Goal: Task Accomplishment & Management: Manage account settings

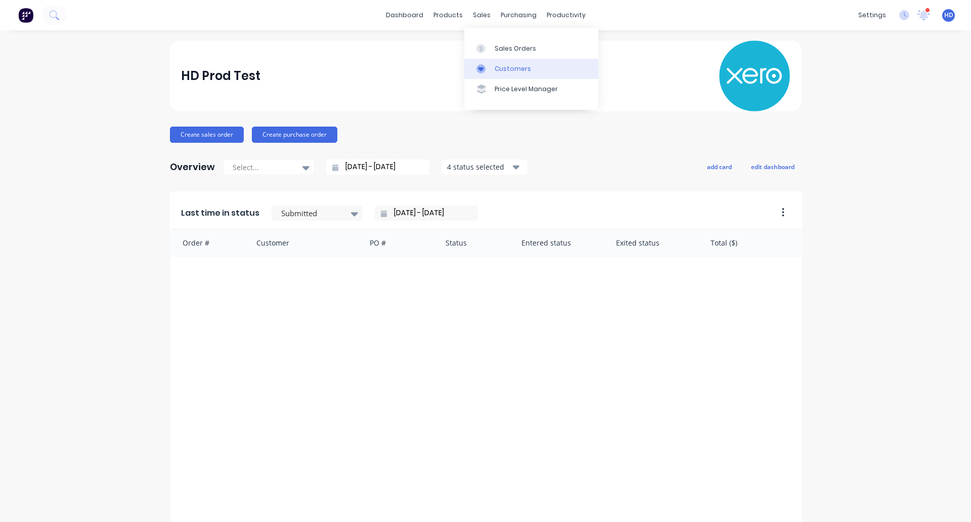
click at [520, 66] on div "Customers" at bounding box center [513, 68] width 36 height 9
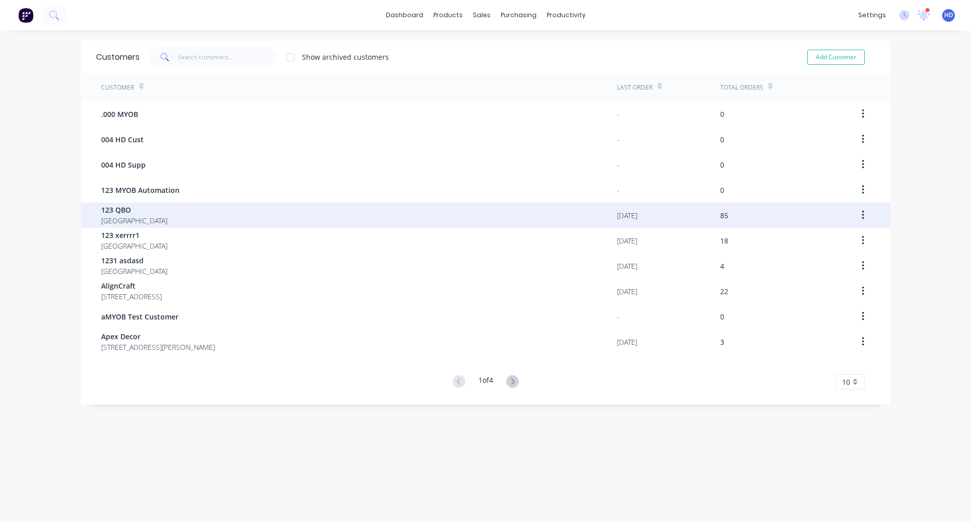
click at [249, 206] on div "123 QBO Australia" at bounding box center [359, 214] width 516 height 25
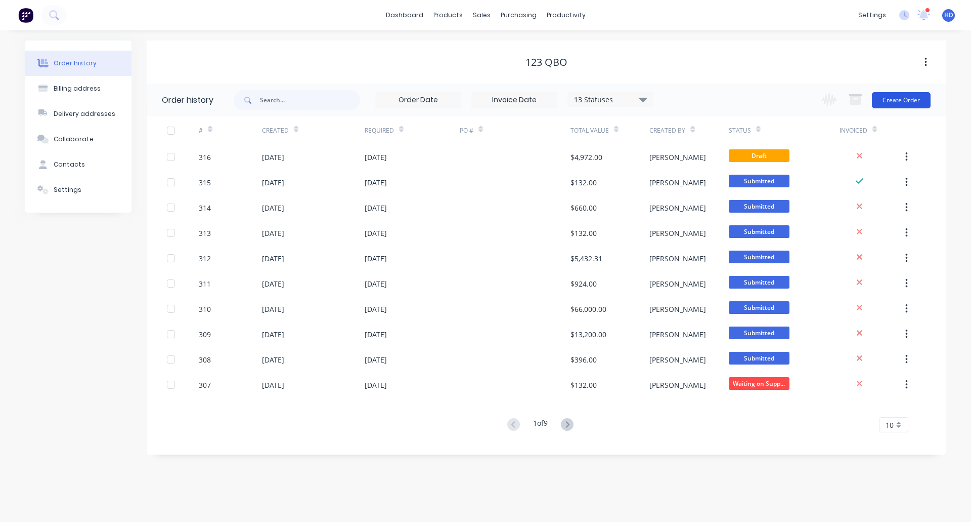
click at [898, 98] on button "Create Order" at bounding box center [901, 100] width 59 height 16
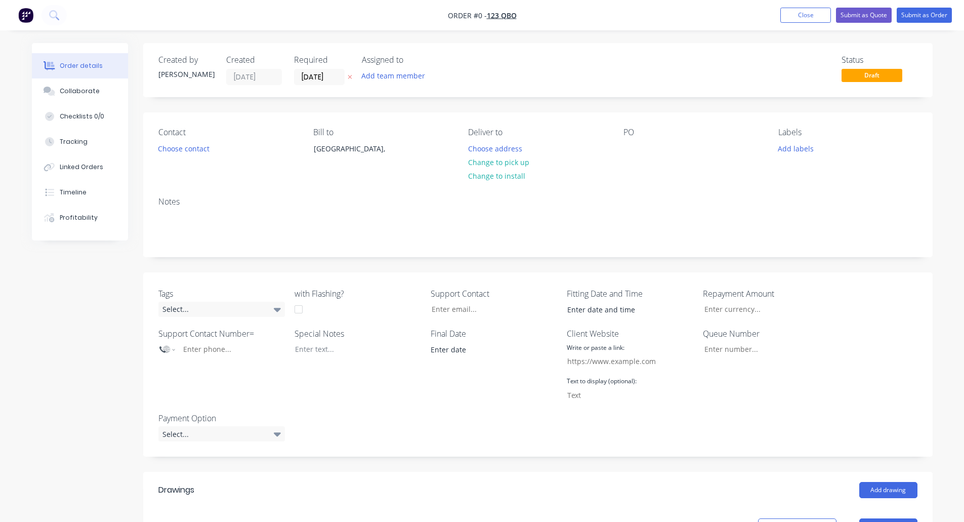
scroll to position [315, 0]
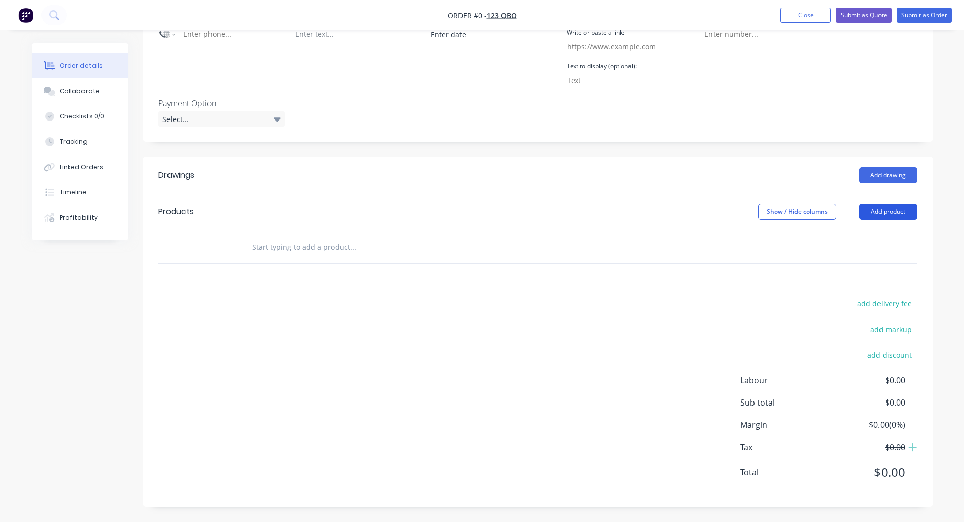
click at [901, 205] on button "Add product" at bounding box center [888, 211] width 58 height 16
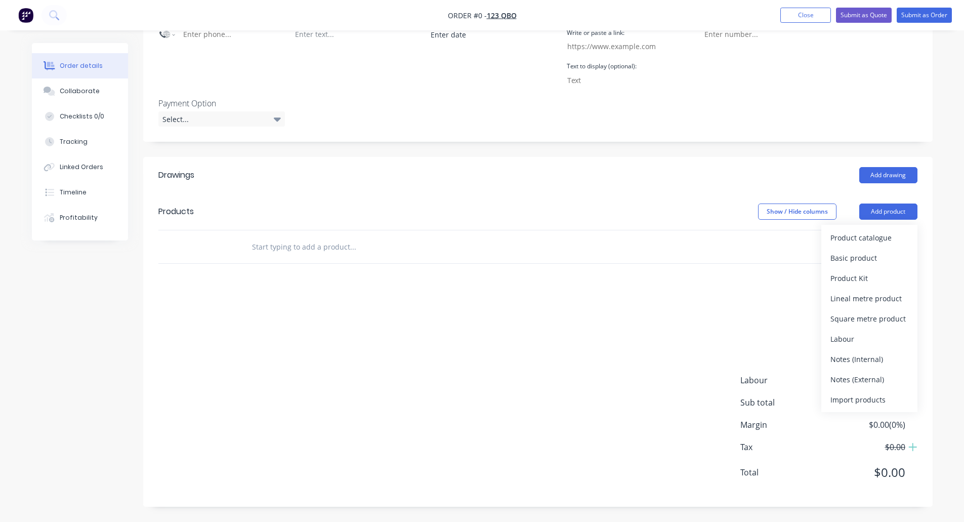
click at [494, 246] on div at bounding box center [395, 246] width 304 height 20
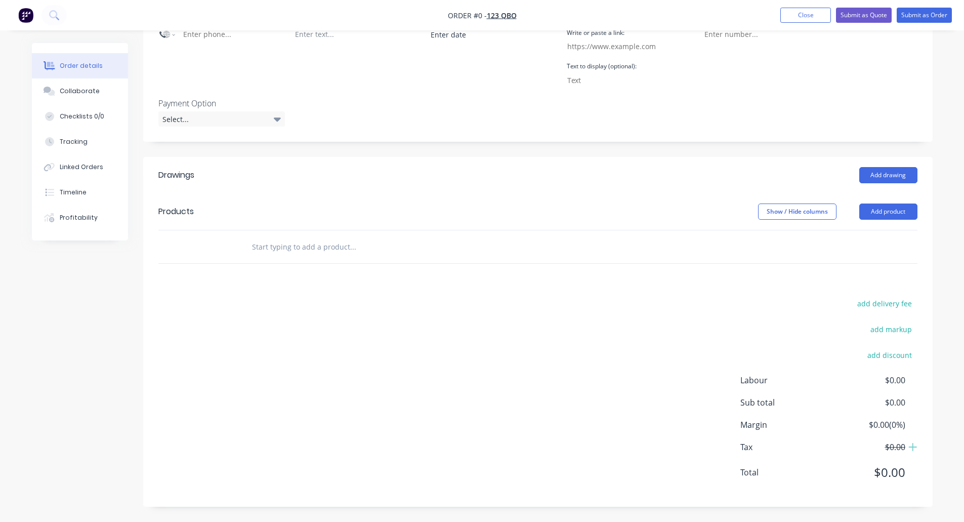
click at [355, 252] on input "text" at bounding box center [352, 246] width 202 height 20
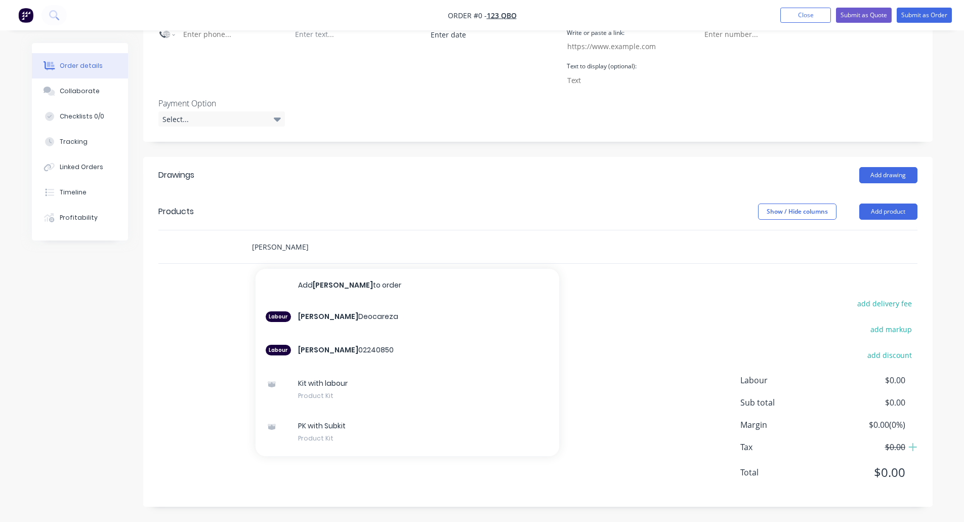
type input "[PERSON_NAME]"
click at [810, 19] on button "Close" at bounding box center [805, 15] width 51 height 15
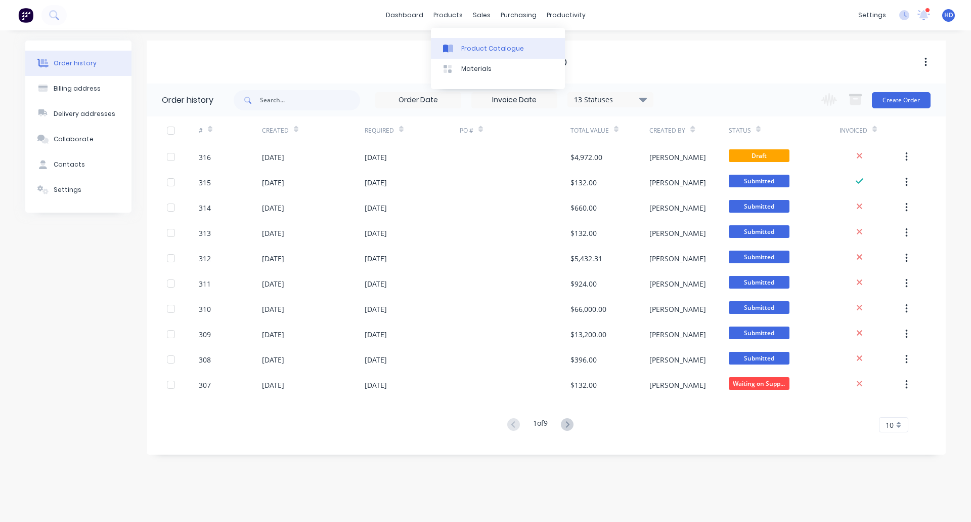
click at [514, 45] on div "Product Catalogue" at bounding box center [492, 48] width 63 height 9
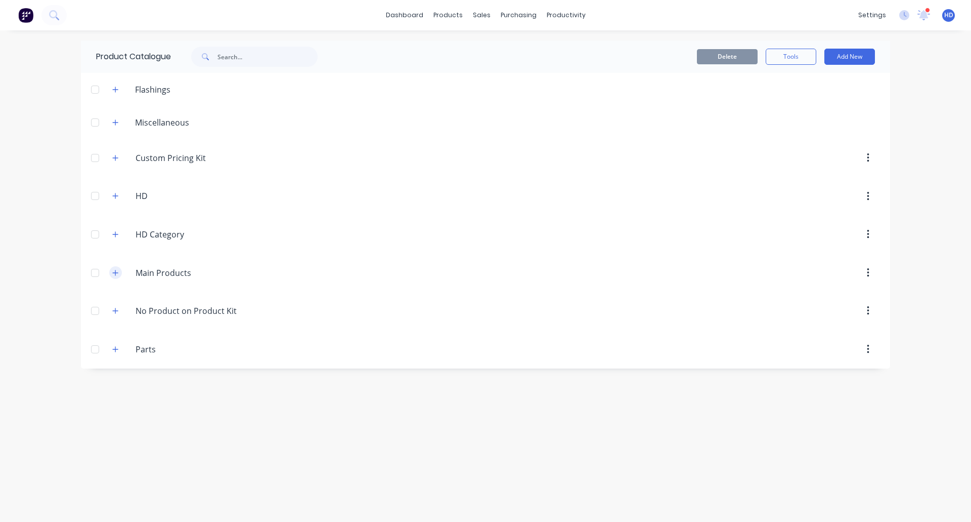
click at [109, 273] on button "button" at bounding box center [115, 272] width 13 height 13
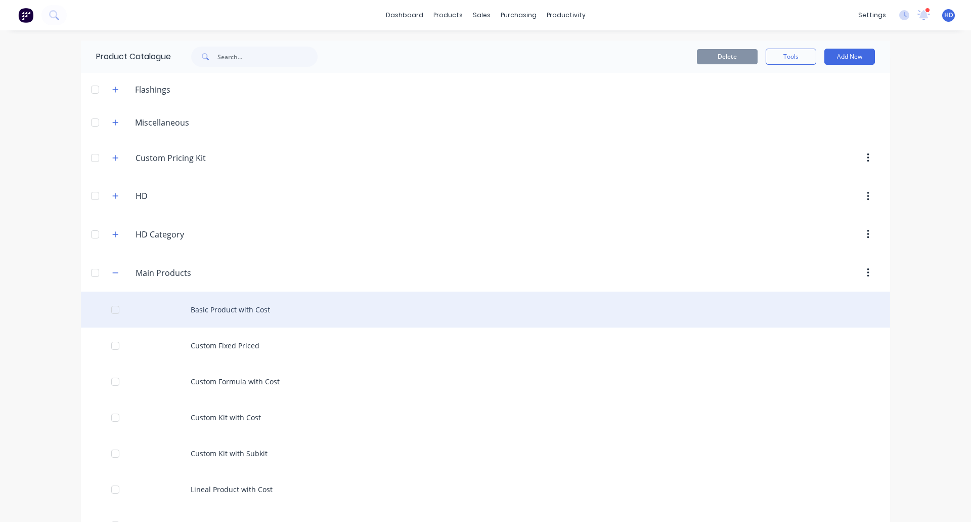
click at [258, 300] on div "Basic Product with Cost" at bounding box center [486, 309] width 810 height 36
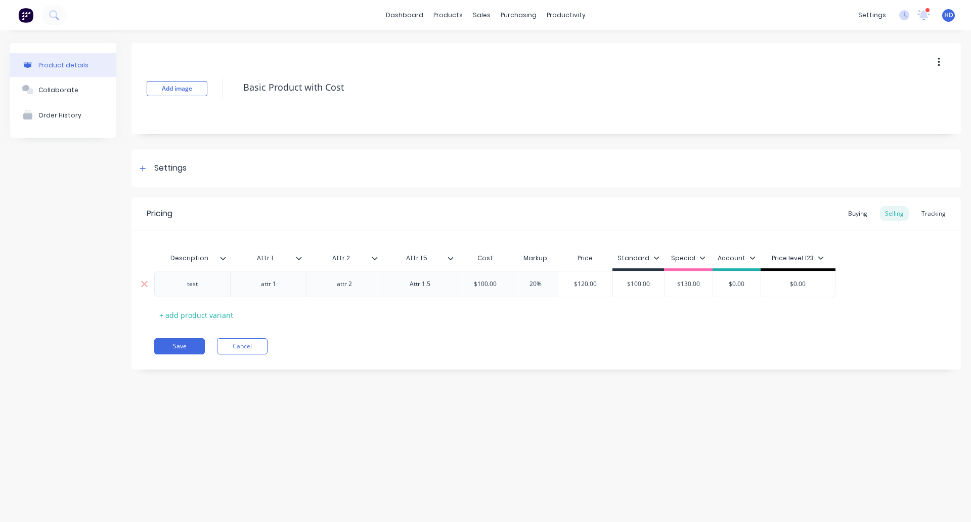
type textarea "x"
click at [261, 345] on button "Cancel" at bounding box center [242, 346] width 51 height 16
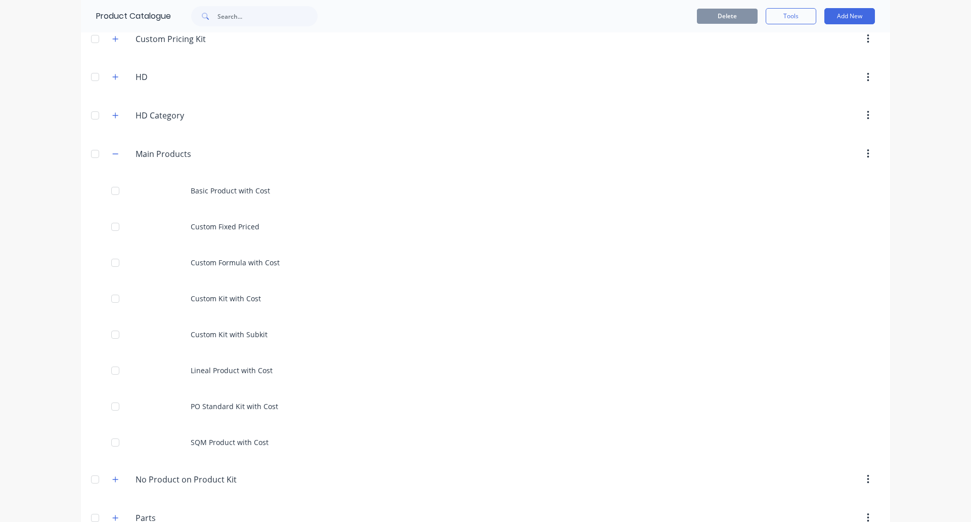
scroll to position [119, 0]
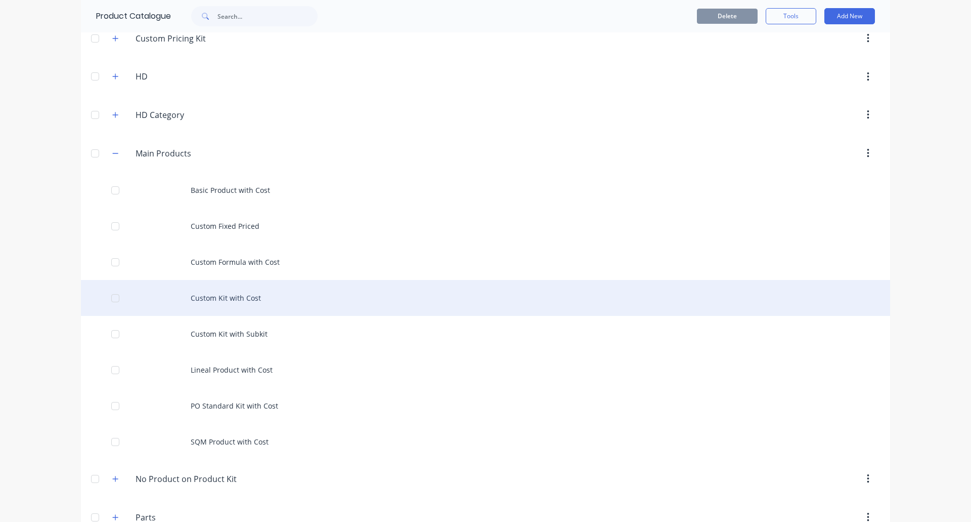
click at [221, 310] on div "Custom Kit with Cost" at bounding box center [486, 298] width 810 height 36
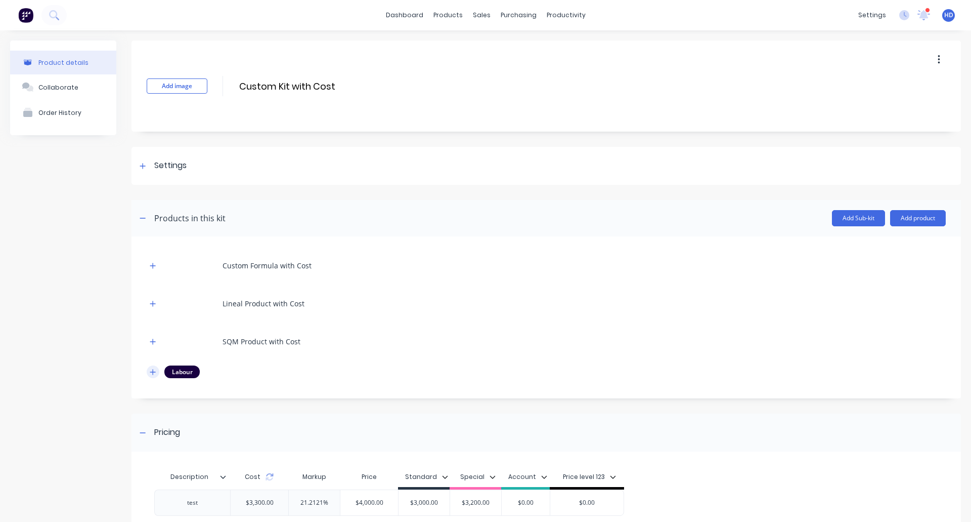
click at [153, 371] on icon "button" at bounding box center [153, 372] width 6 height 6
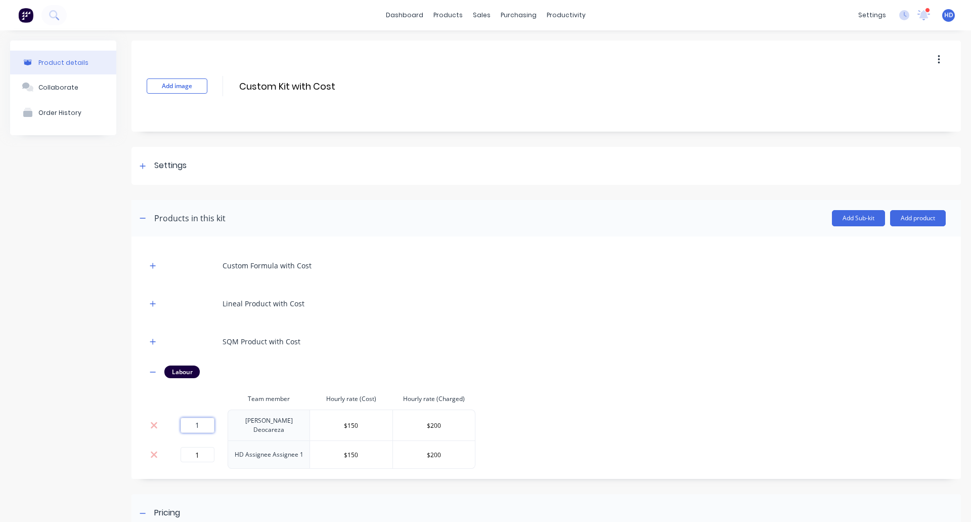
click at [206, 422] on input "1" at bounding box center [198, 424] width 34 height 15
type input "0"
click at [299, 393] on th "Team member" at bounding box center [269, 398] width 82 height 21
click at [201, 428] on input "0" at bounding box center [198, 424] width 34 height 15
type input "1"
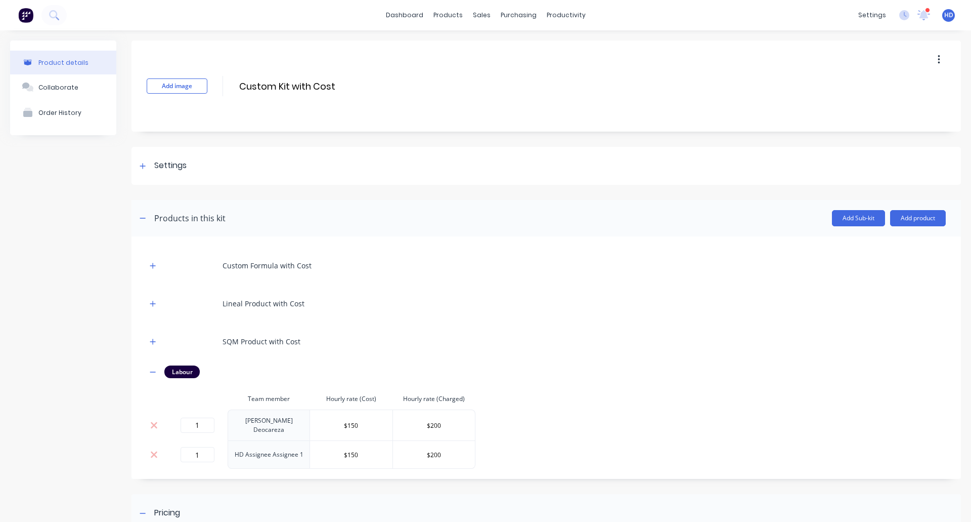
click at [400, 323] on div "Custom Formula with Cost Lineal Product with Cost SQM Product with Cost Labour …" at bounding box center [546, 359] width 799 height 217
click at [582, 107] on div "Timesheets" at bounding box center [584, 109] width 38 height 9
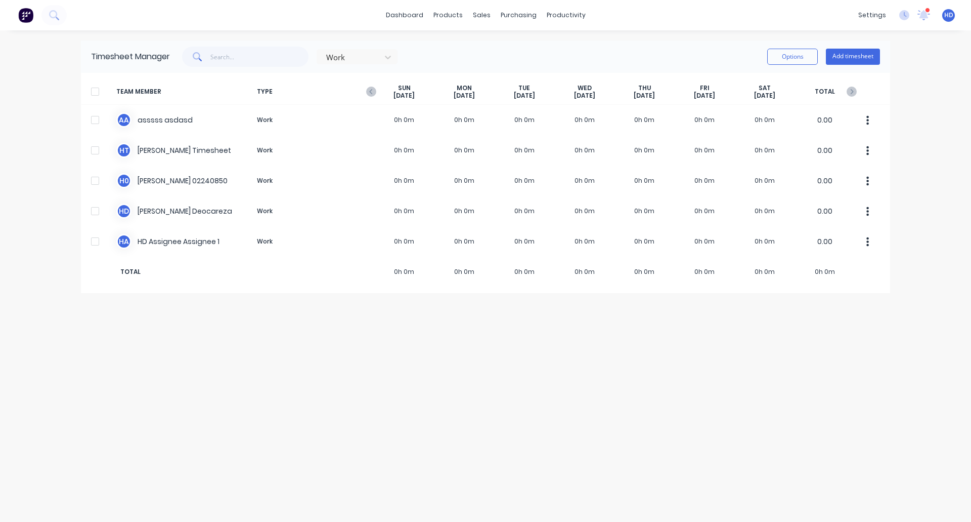
click at [902, 9] on div "settings 10 new notifications Mark all as read Harry mentioned you in a message…" at bounding box center [913, 15] width 118 height 15
click at [904, 17] on icon at bounding box center [905, 15] width 10 height 10
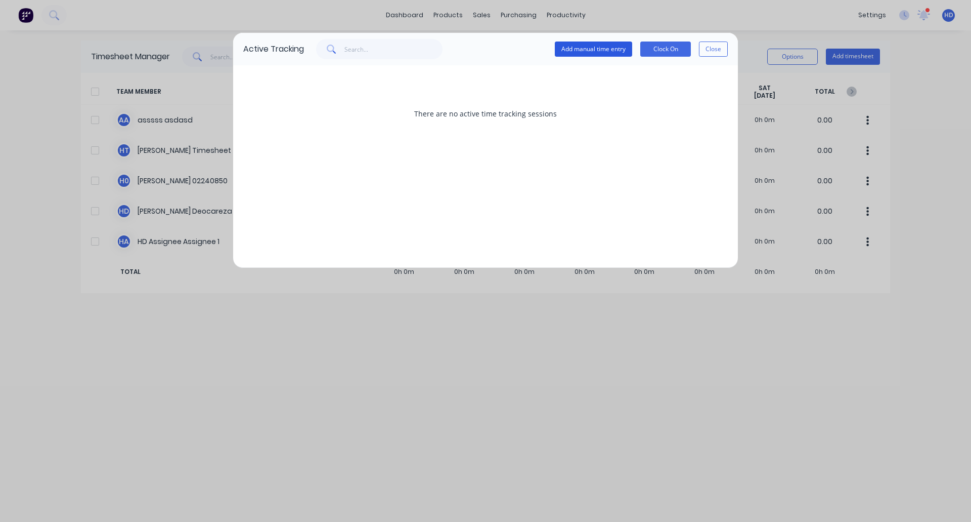
click at [596, 51] on button "Add manual time entry" at bounding box center [593, 48] width 77 height 15
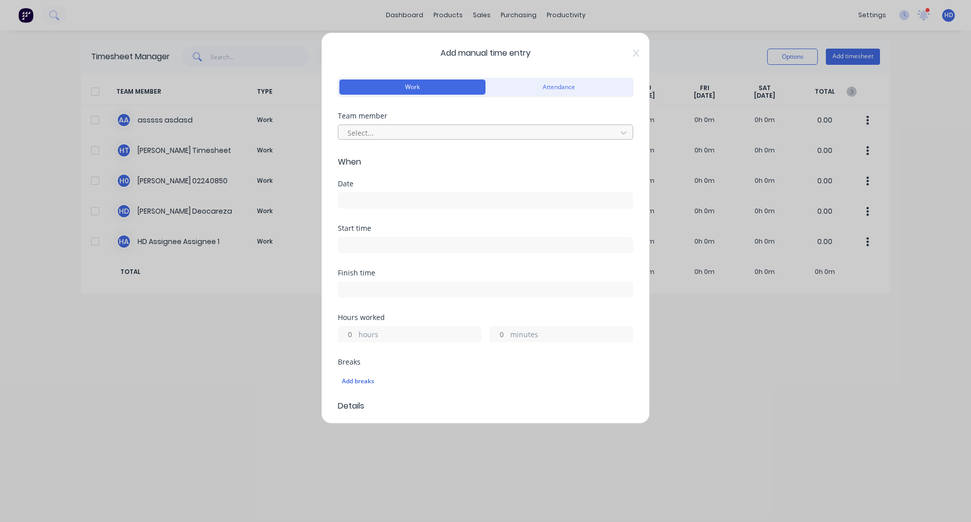
click at [386, 126] on div at bounding box center [479, 132] width 265 height 13
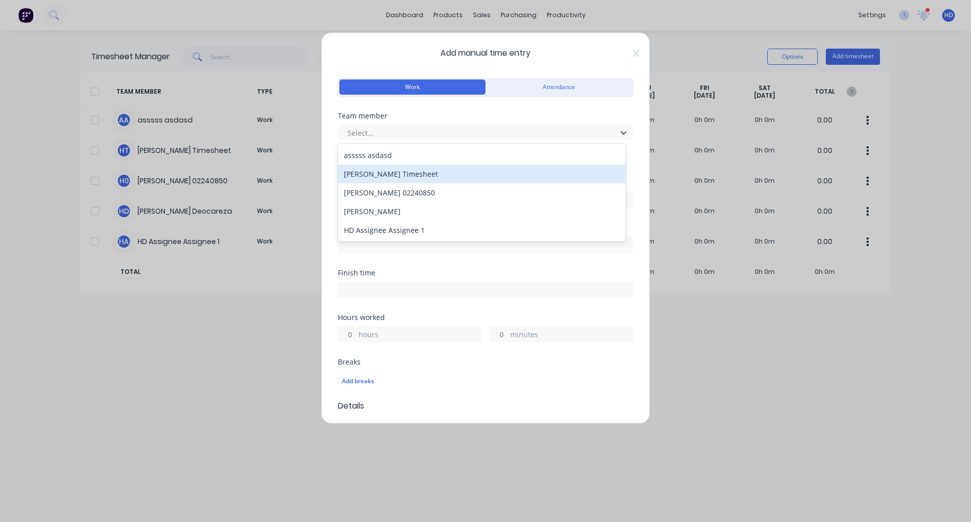
click at [409, 174] on div "Harold Timesheet" at bounding box center [482, 173] width 288 height 19
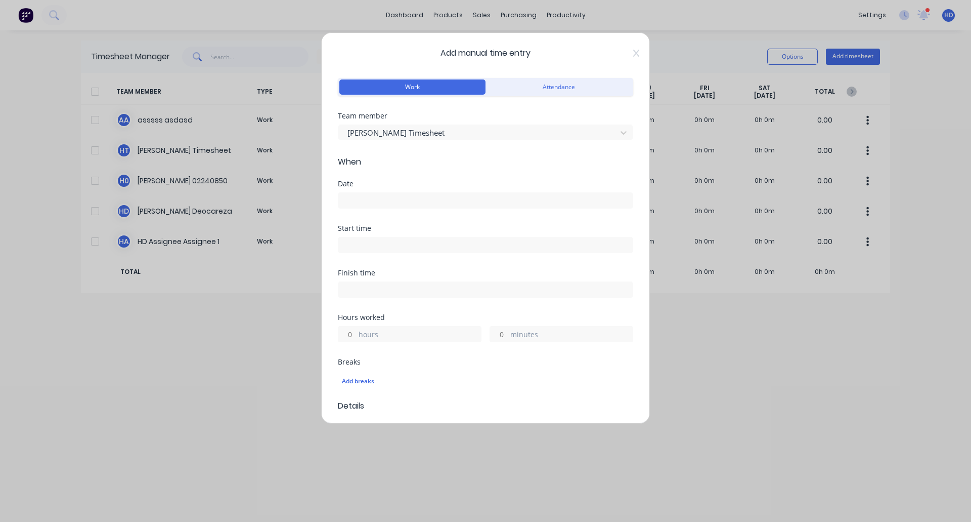
click at [386, 207] on label at bounding box center [485, 200] width 295 height 16
click at [386, 207] on input at bounding box center [485, 200] width 294 height 15
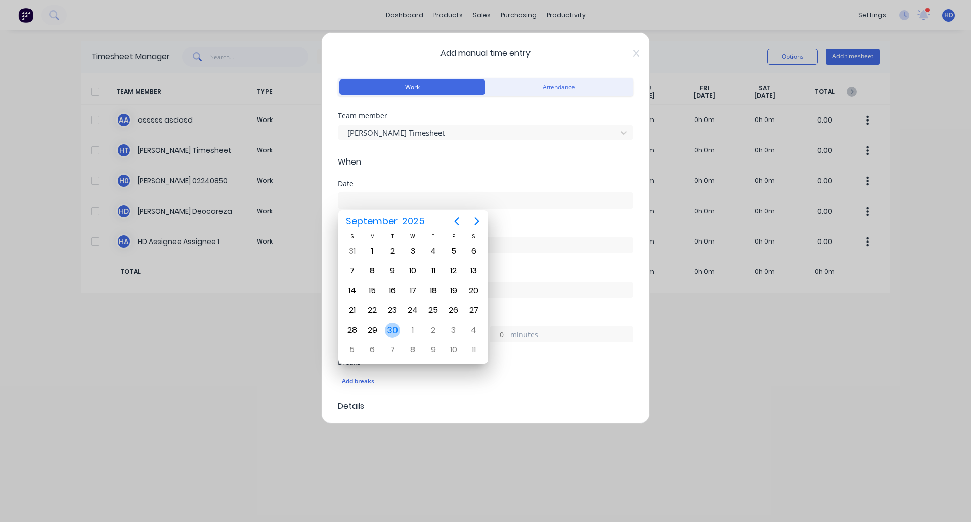
click at [390, 323] on div "30" at bounding box center [392, 329] width 15 height 15
type input "30/09/2025"
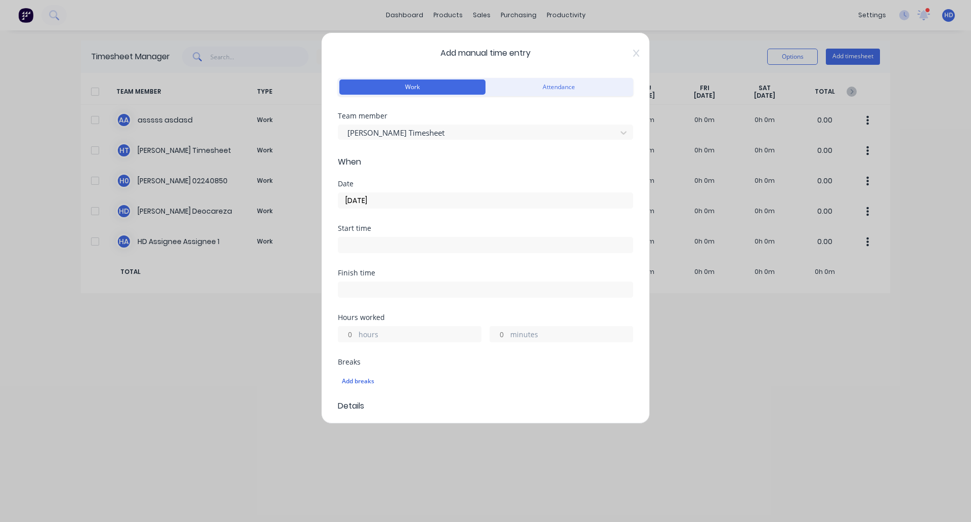
click at [364, 248] on input at bounding box center [485, 244] width 294 height 15
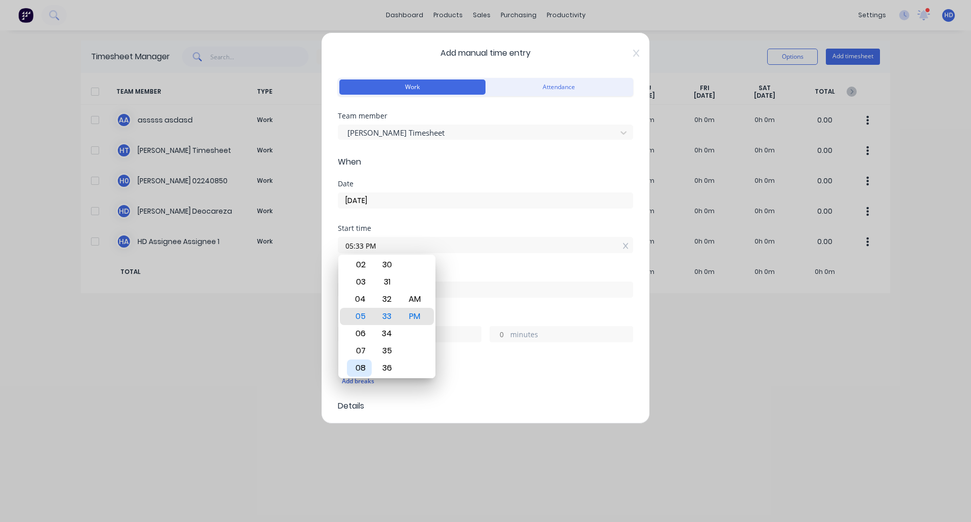
click at [363, 364] on div "08" at bounding box center [359, 367] width 25 height 17
click at [415, 301] on div "AM" at bounding box center [415, 298] width 25 height 17
type input "08:33 AM"
click at [463, 262] on div "Start time 08:33 AM" at bounding box center [485, 247] width 295 height 45
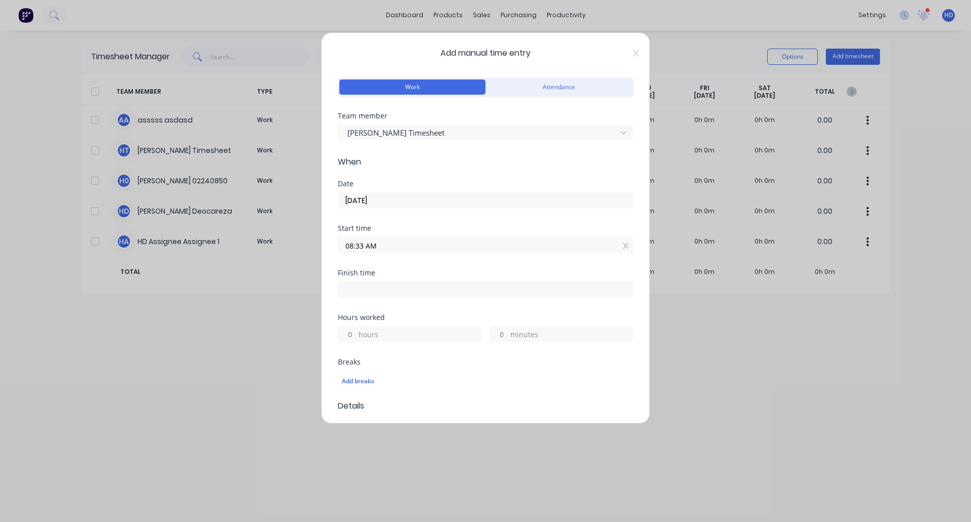
click at [356, 336] on input "hours" at bounding box center [347, 333] width 18 height 15
type input "3"
type input "11:33 AM"
type input "0"
click at [418, 312] on div "Finish time 11:33 AM" at bounding box center [485, 291] width 295 height 45
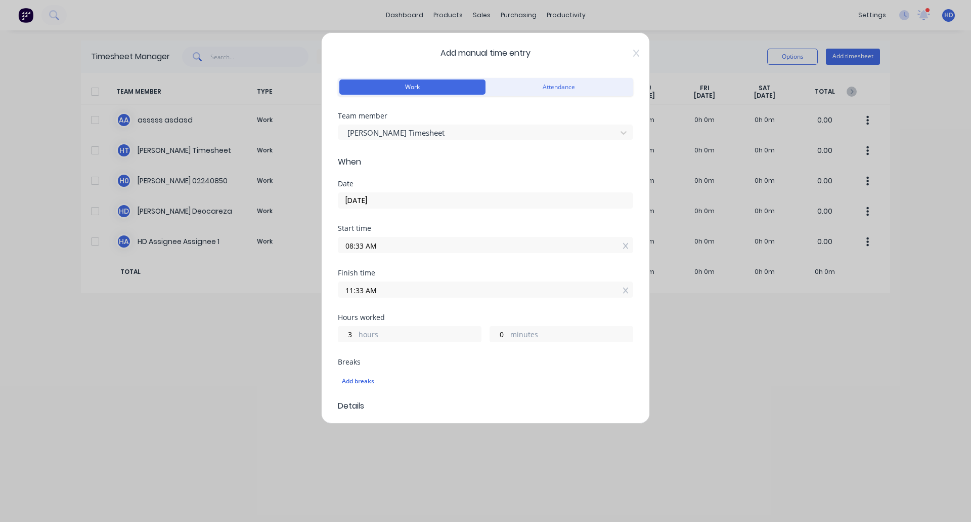
scroll to position [235, 0]
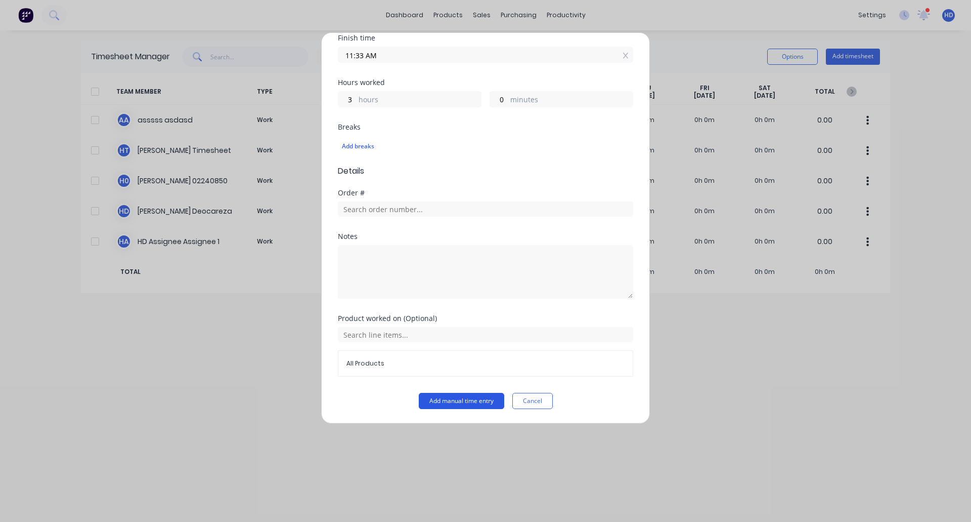
click at [444, 401] on button "Add manual time entry" at bounding box center [462, 401] width 86 height 16
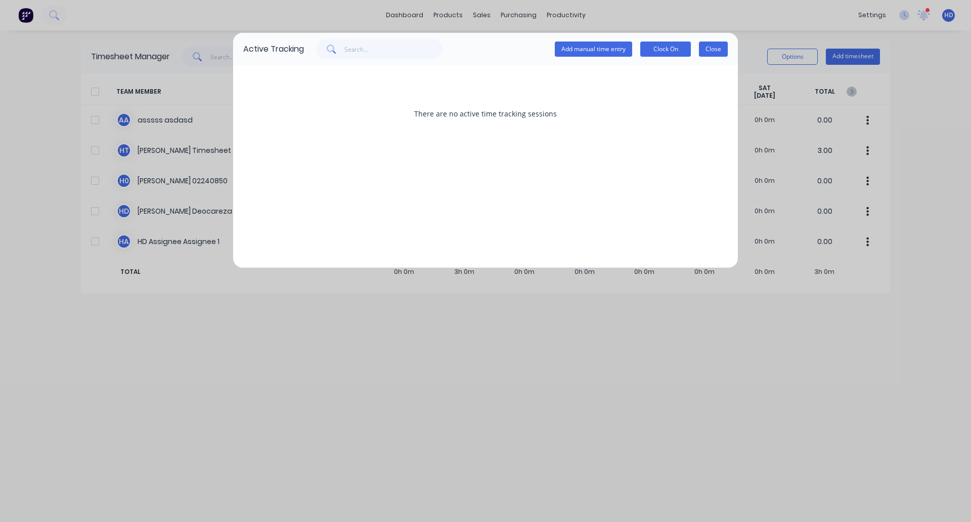
click at [714, 52] on button "Close" at bounding box center [713, 48] width 29 height 15
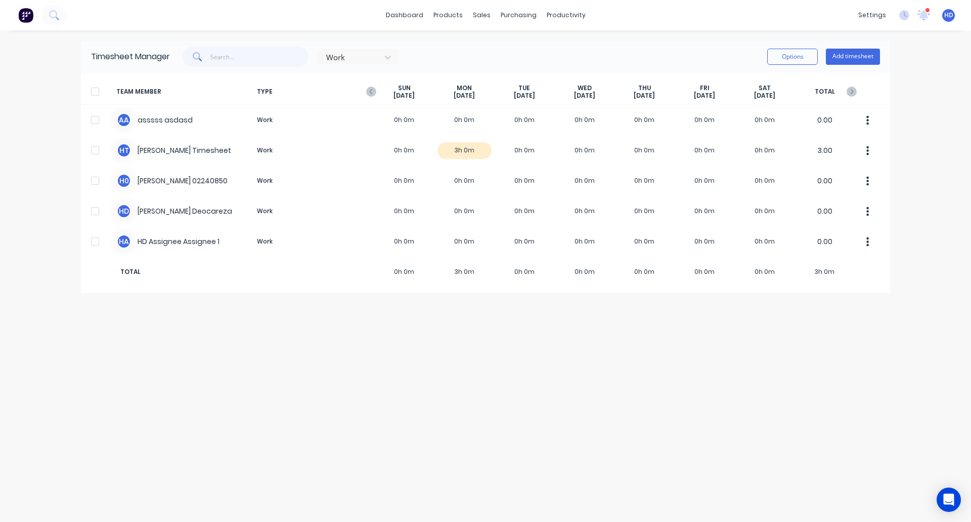
click at [946, 14] on span "HD" at bounding box center [949, 15] width 9 height 9
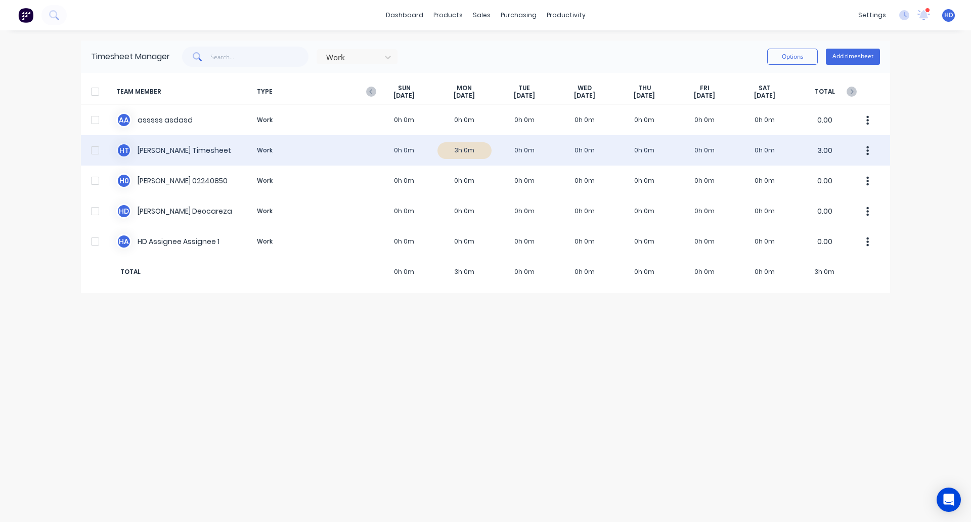
click at [97, 147] on div at bounding box center [95, 150] width 20 height 20
click at [870, 155] on button "button" at bounding box center [868, 150] width 21 height 20
click at [824, 184] on div "Approve" at bounding box center [830, 178] width 78 height 15
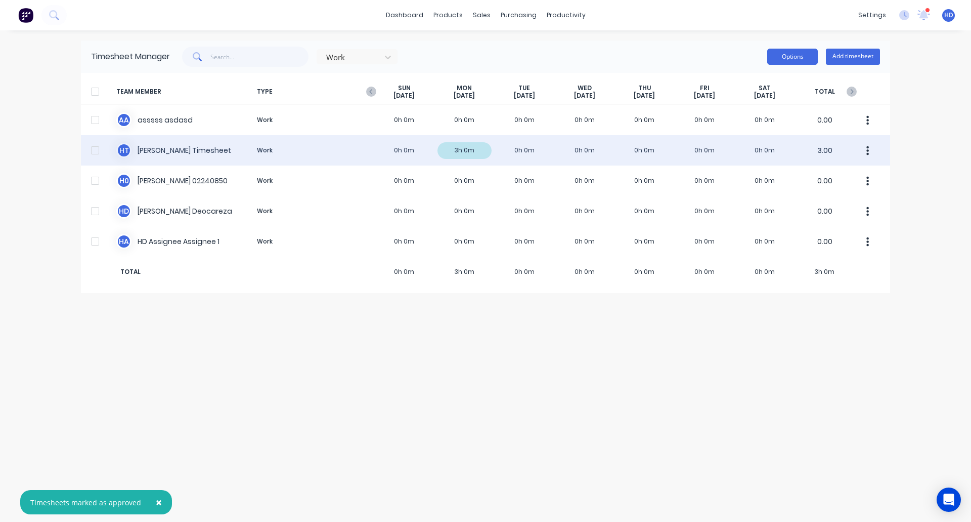
click at [792, 53] on button "Options" at bounding box center [793, 57] width 51 height 16
click at [94, 150] on div at bounding box center [95, 150] width 20 height 20
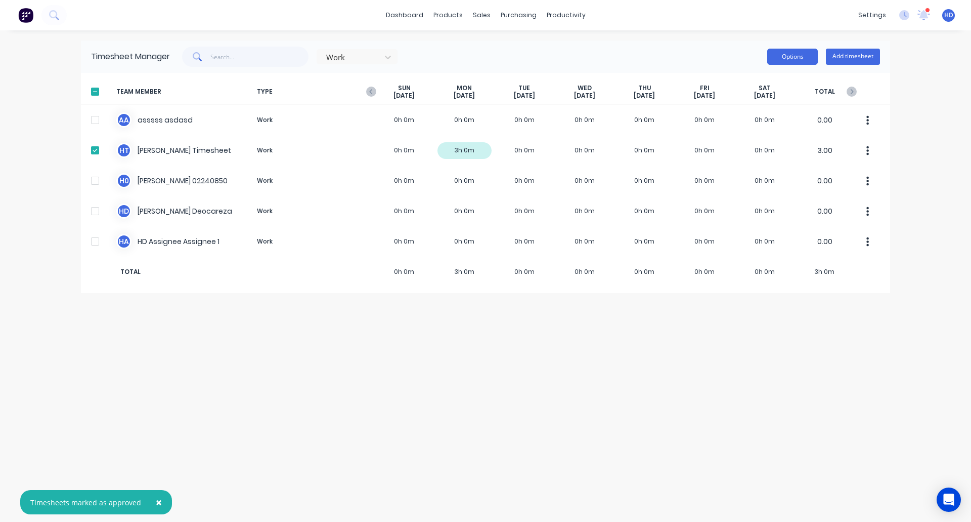
click at [782, 56] on button "Options" at bounding box center [793, 57] width 51 height 16
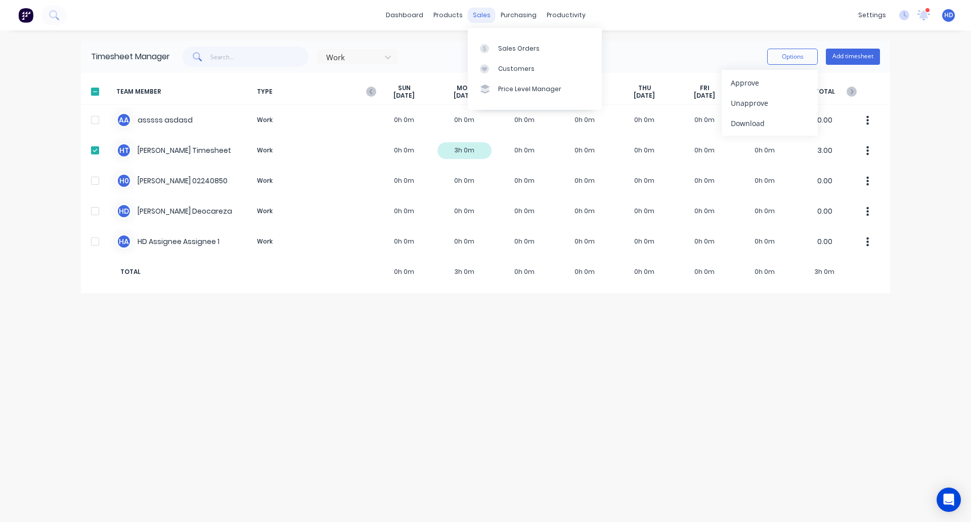
click at [483, 21] on div "sales" at bounding box center [482, 15] width 28 height 15
click at [545, 50] on link "Sales Orders" at bounding box center [535, 48] width 134 height 20
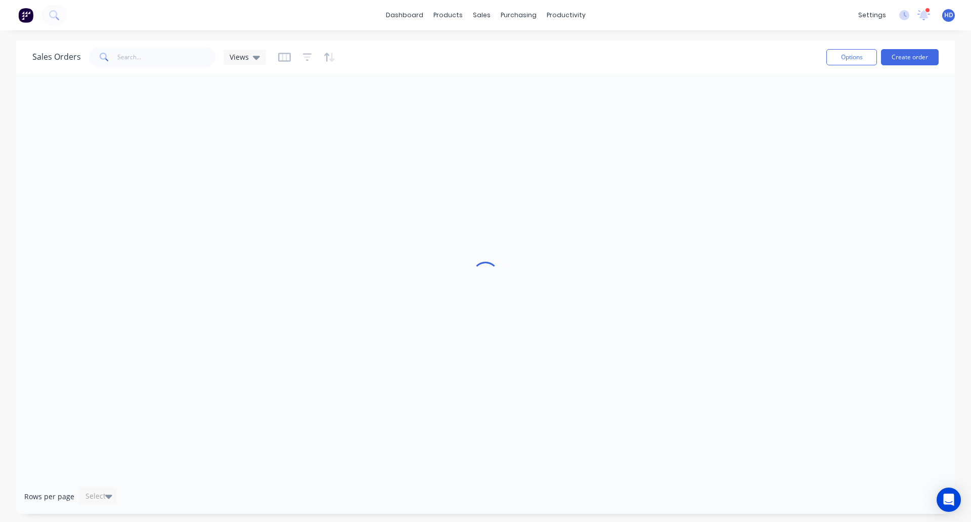
click at [93, 100] on div at bounding box center [485, 275] width 939 height 405
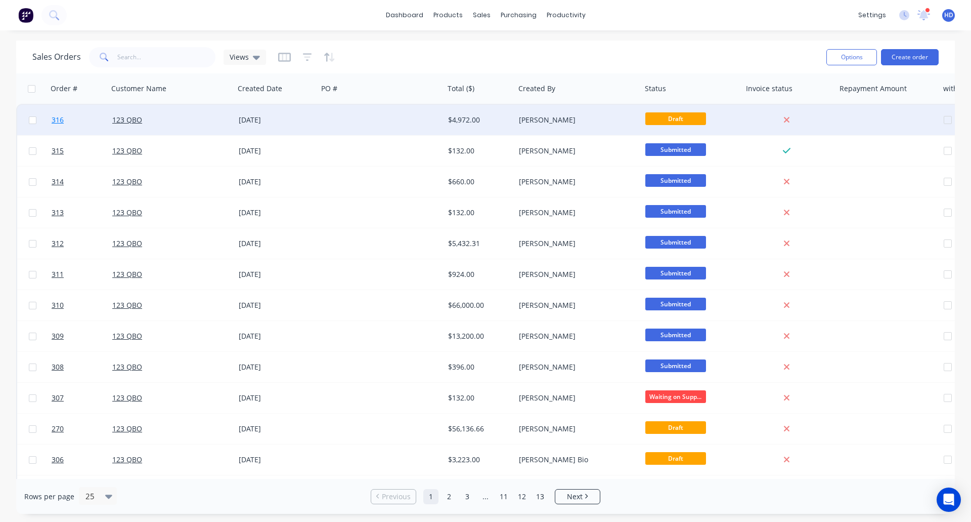
click at [103, 112] on link "316" at bounding box center [82, 120] width 61 height 30
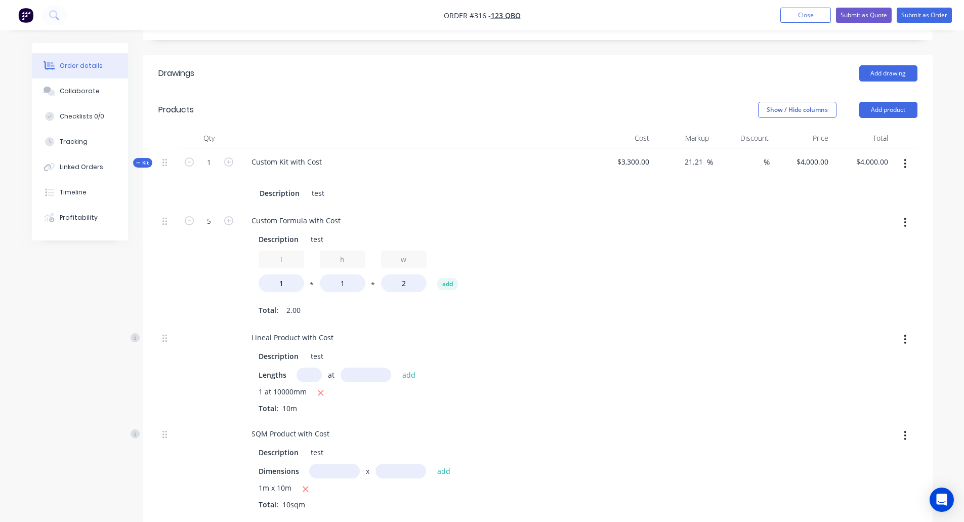
scroll to position [416, 0]
